Goal: Find specific page/section

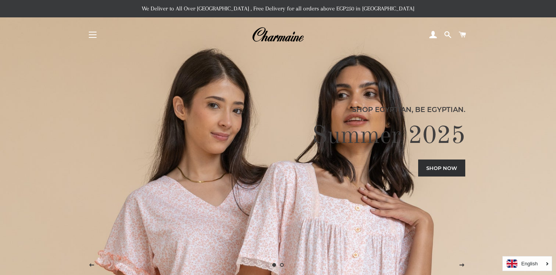
click at [92, 32] on span "button" at bounding box center [93, 32] width 8 height 1
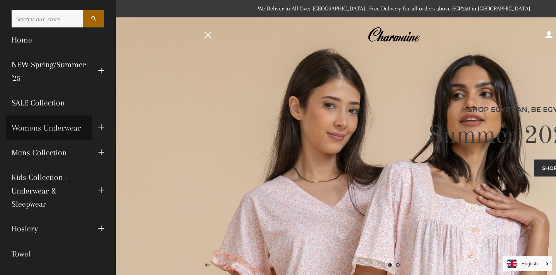
click at [79, 134] on link "Womens Underwear" at bounding box center [49, 127] width 86 height 25
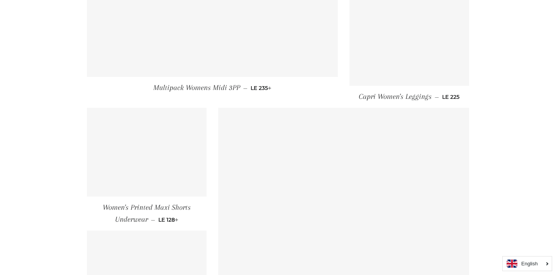
scroll to position [1165, 0]
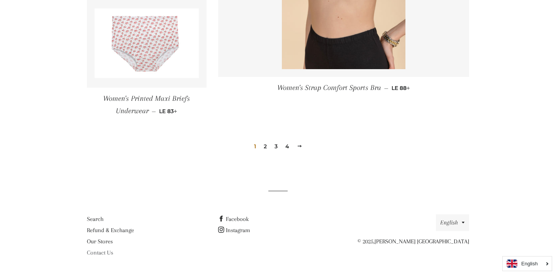
click at [100, 251] on link "Contact Us" at bounding box center [100, 252] width 26 height 7
